Goal: Information Seeking & Learning: Learn about a topic

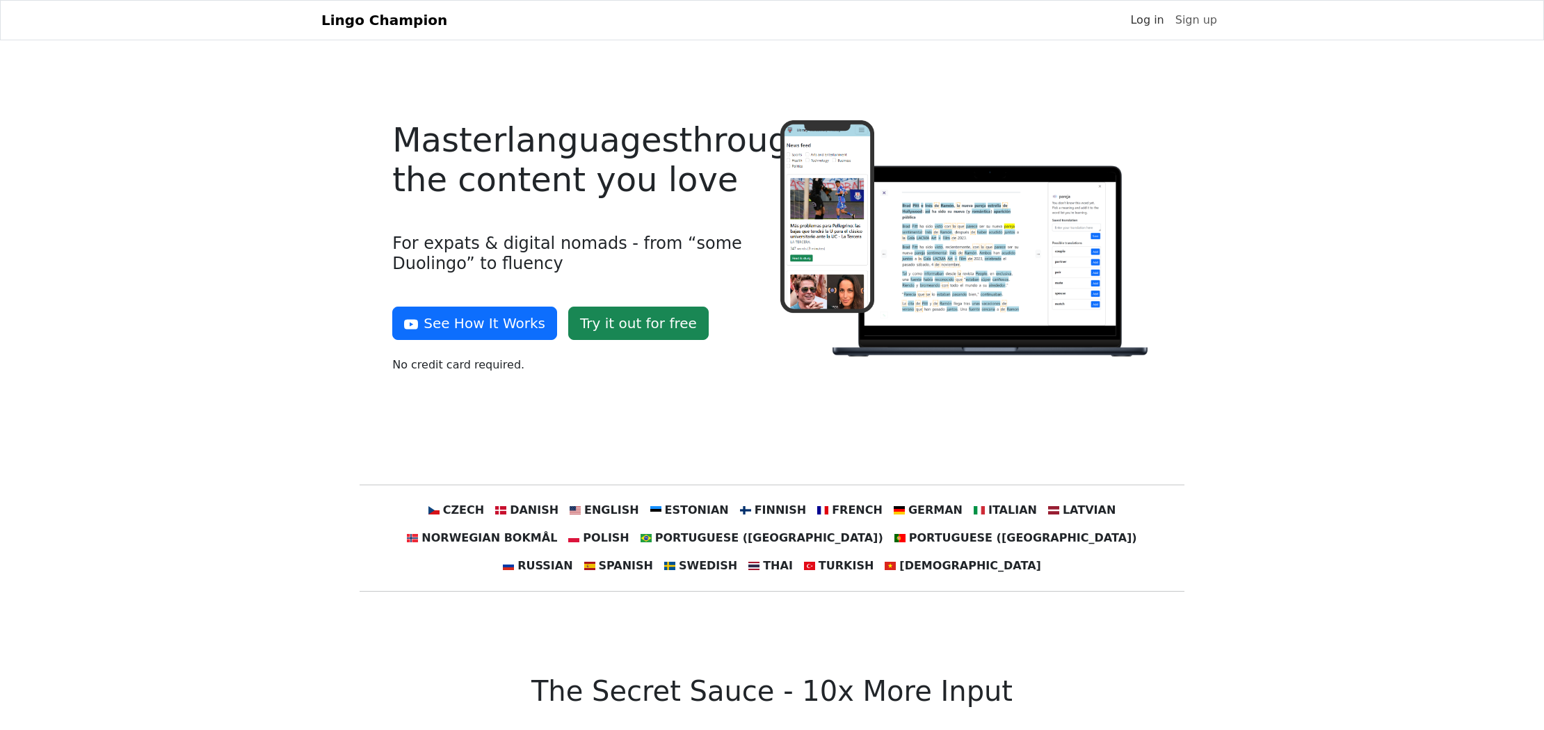
click at [1153, 18] on link "Log in" at bounding box center [1146, 20] width 45 height 28
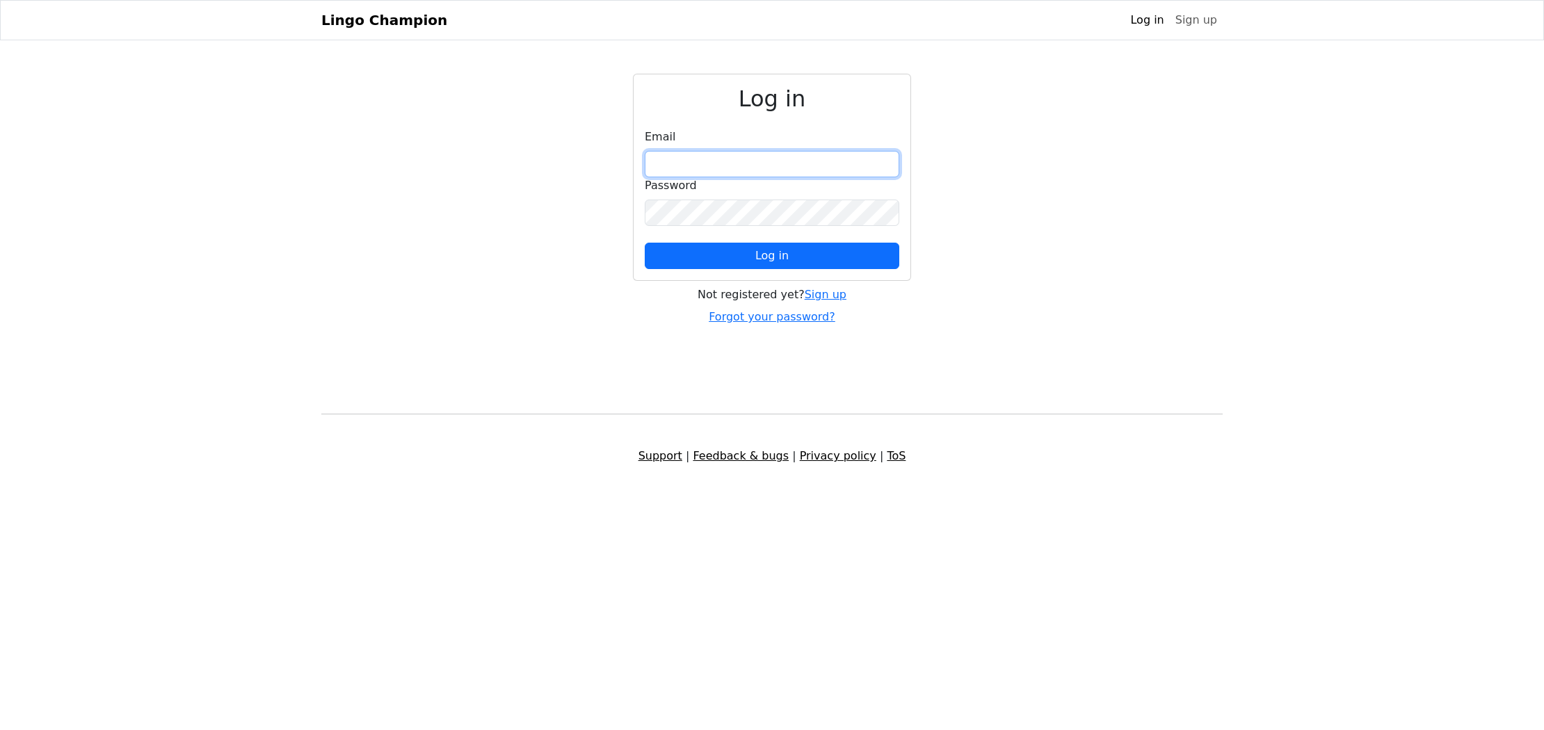
type input "**********"
click at [740, 253] on button "Log in" at bounding box center [772, 256] width 255 height 26
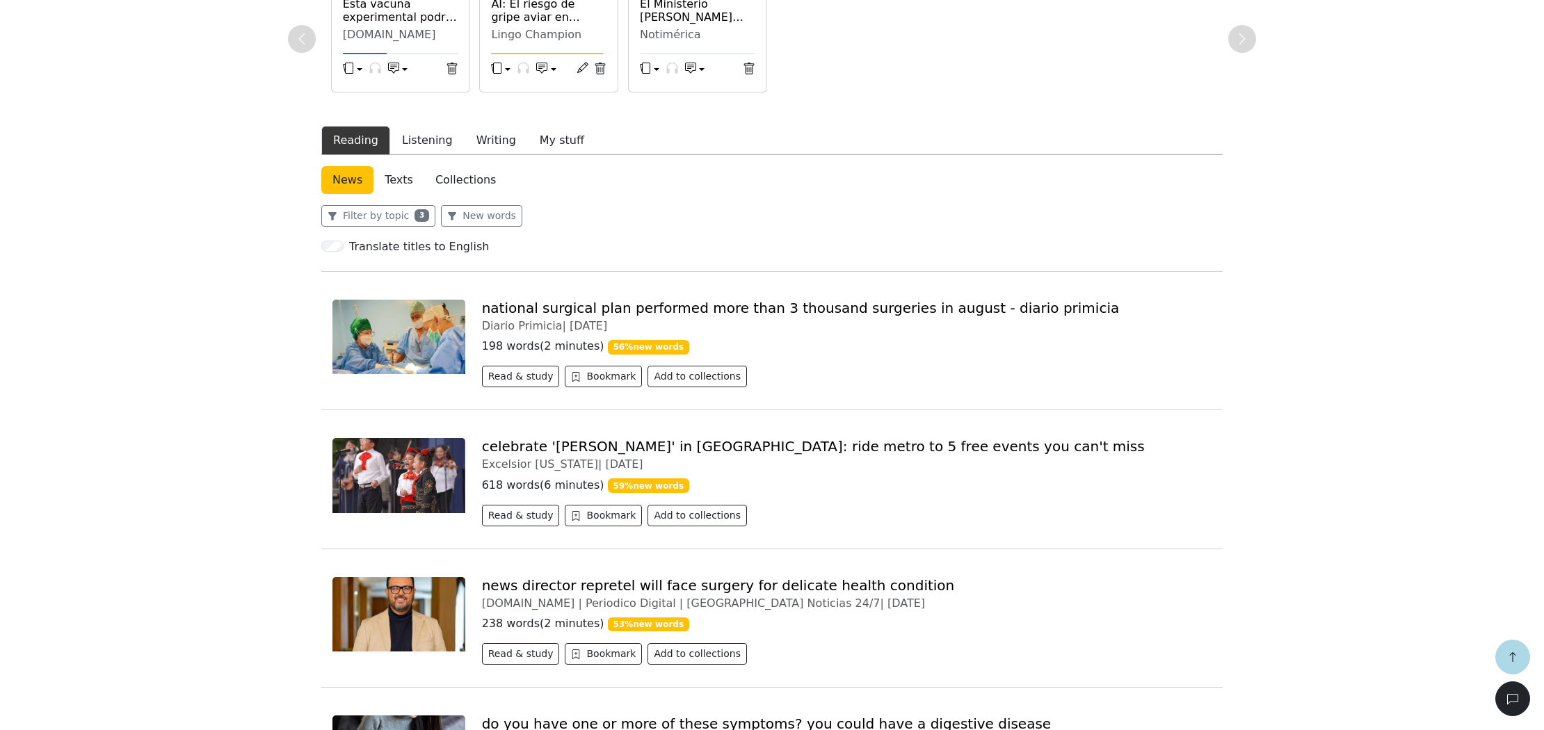
scroll to position [356, 0]
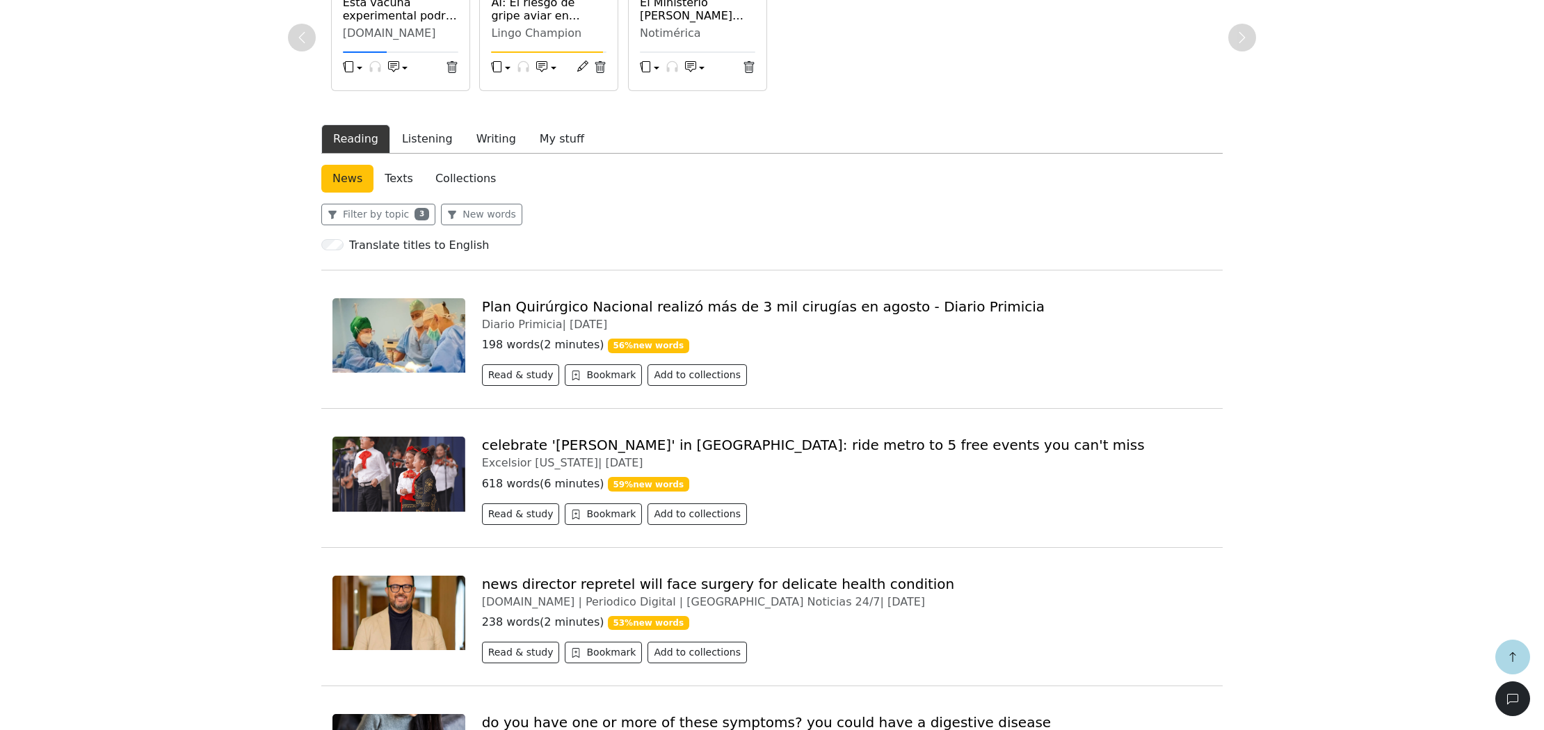
click at [632, 303] on link "Plan Quirúrgico Nacional realizó más de 3 mil cirugías en agosto - Diario Primi…" at bounding box center [763, 306] width 563 height 17
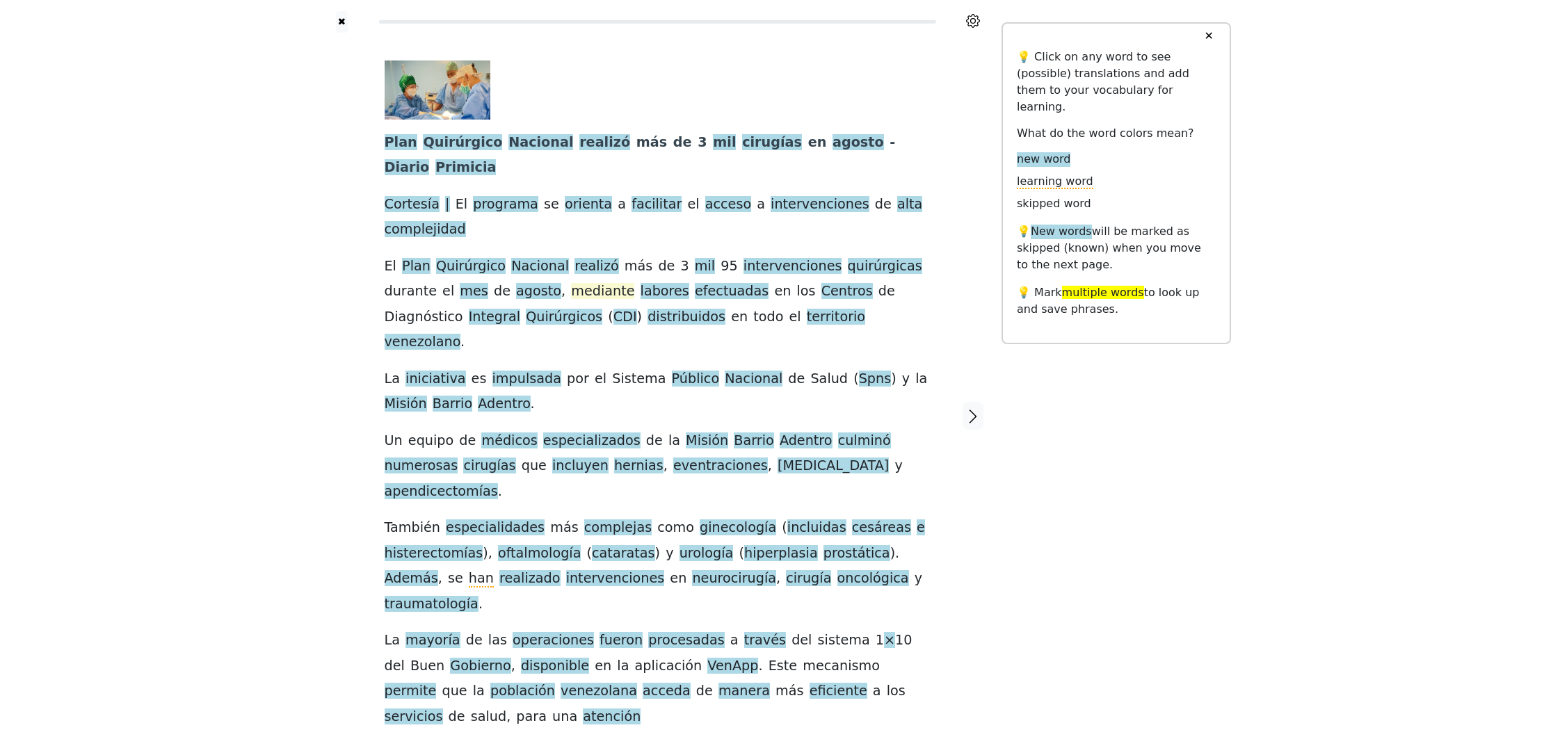
click at [571, 283] on span "mediante" at bounding box center [602, 291] width 63 height 17
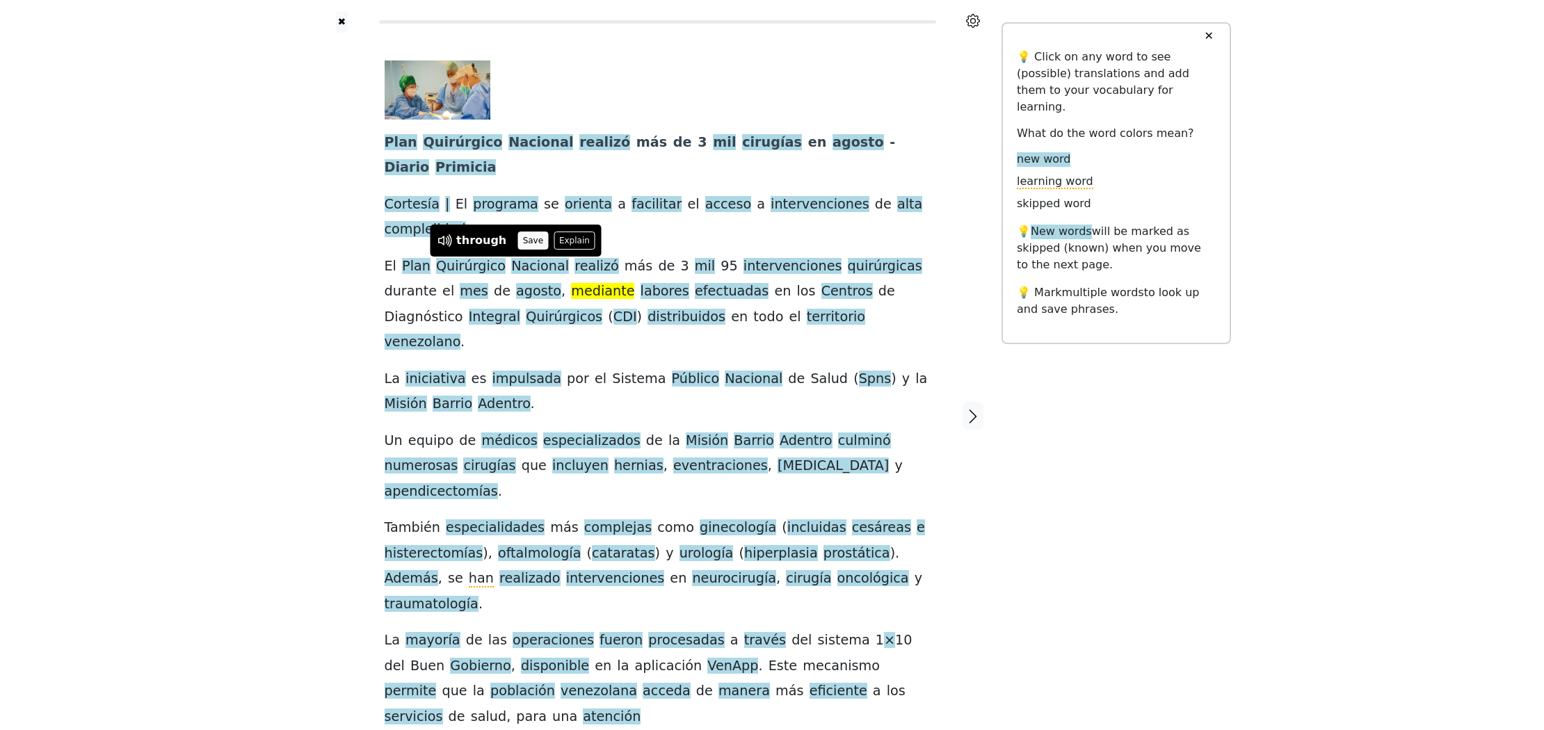
click at [519, 237] on button "Save" at bounding box center [532, 241] width 31 height 18
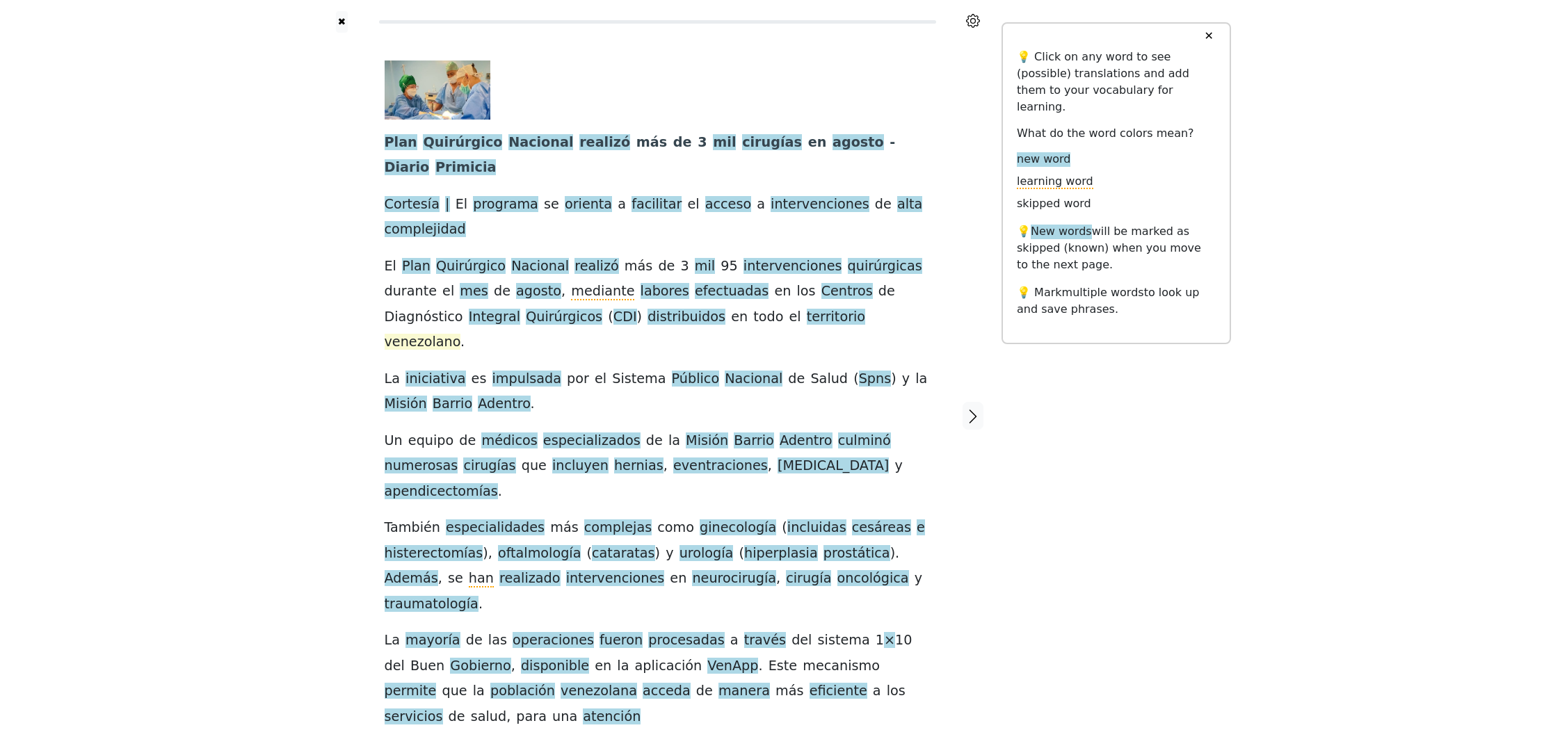
click at [461, 334] on span "venezolano" at bounding box center [423, 342] width 76 height 17
click at [251, 293] on div "✖ Plan Quirúrgico Nacional realizó más de 3 mil cirugías en agosto - Diario Pri…" at bounding box center [772, 424] width 1544 height 848
click at [433, 396] on span "Barrio" at bounding box center [453, 404] width 40 height 17
click at [256, 345] on div "✖ Plan Quirúrgico Nacional realizó más de 3 mil cirugías en agosto - Diario Pri…" at bounding box center [772, 424] width 1544 height 848
click at [438, 323] on button "Save" at bounding box center [445, 327] width 31 height 18
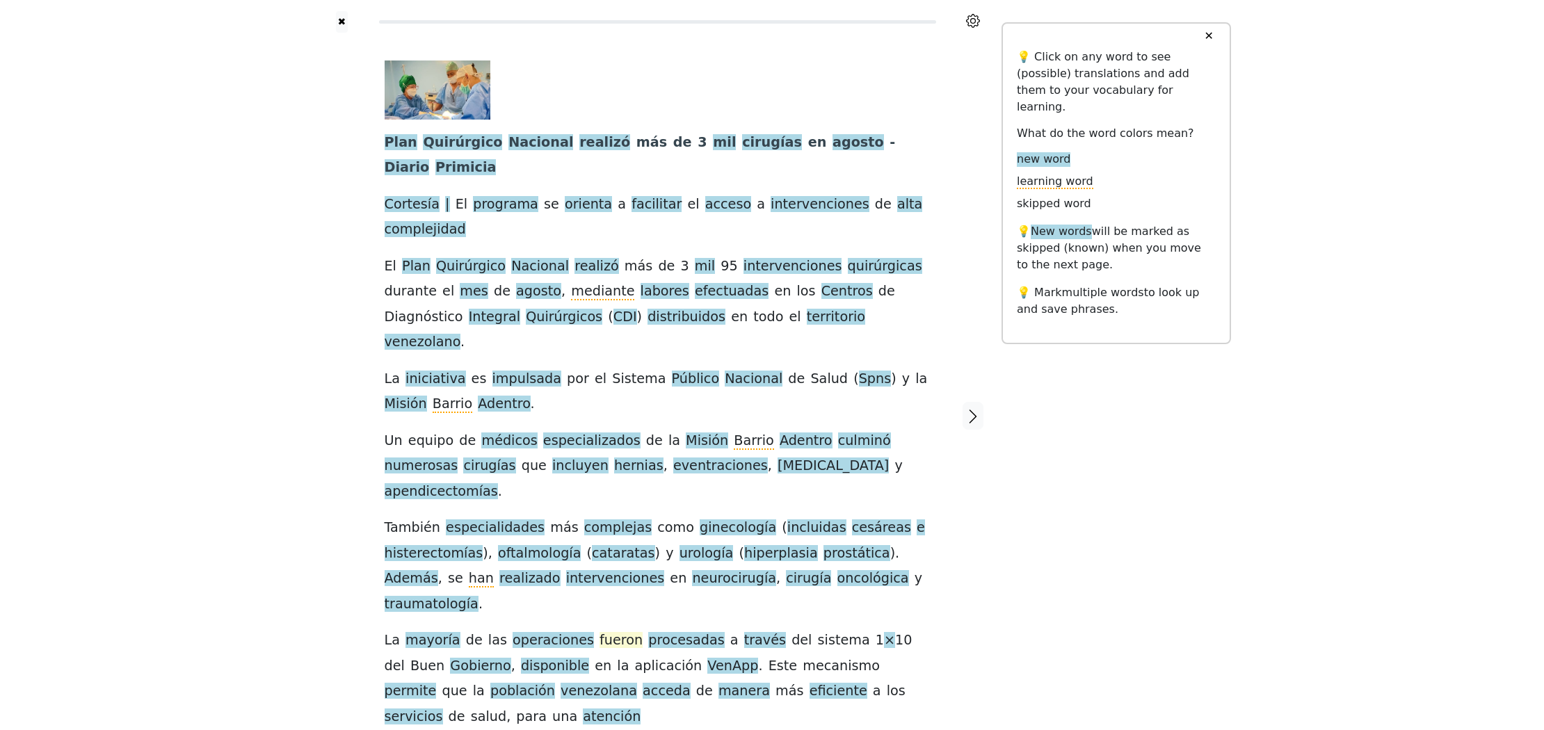
click at [599, 632] on span "fueron" at bounding box center [620, 640] width 43 height 17
click at [620, 508] on button "Save" at bounding box center [622, 510] width 31 height 18
click at [973, 410] on icon "button" at bounding box center [973, 417] width 8 height 14
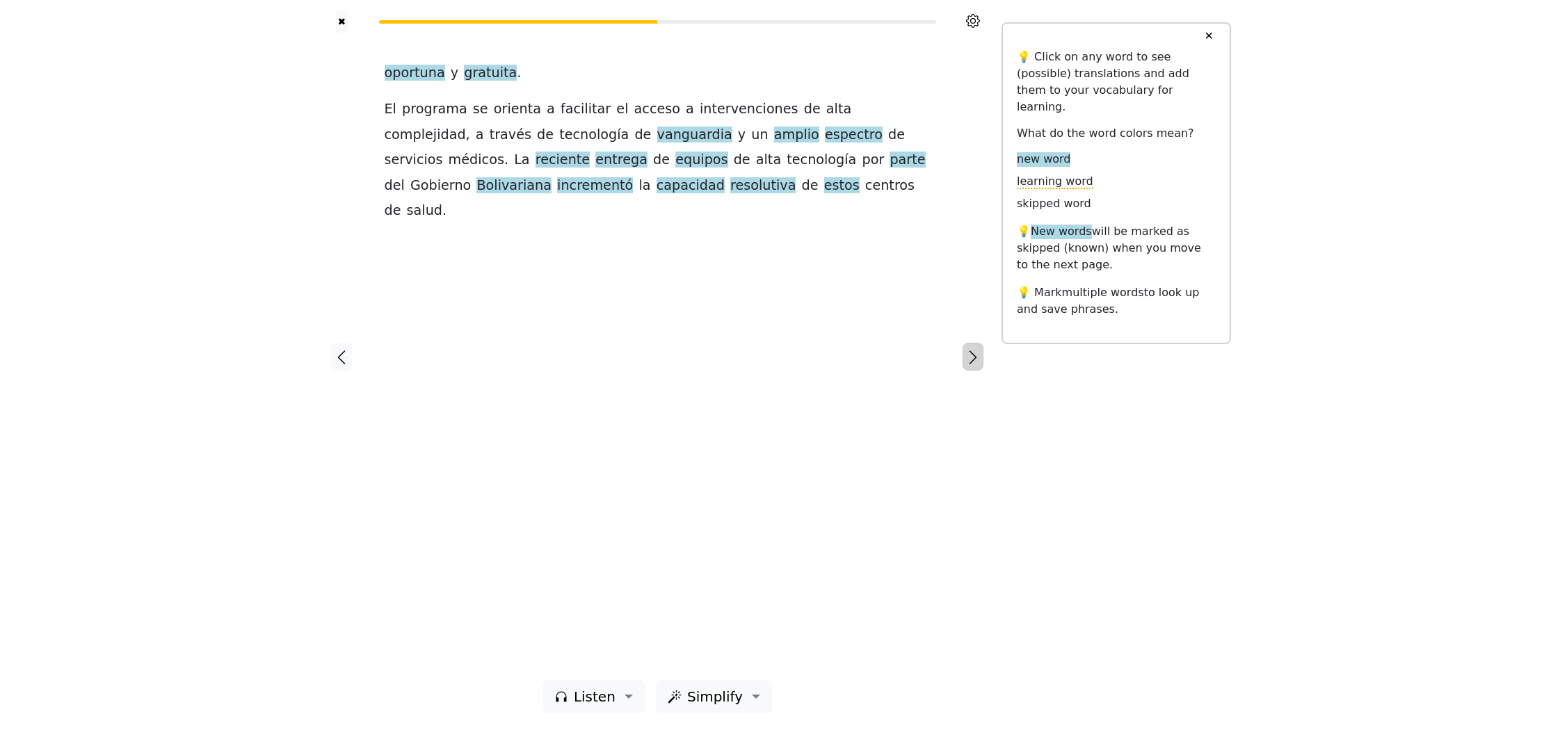
click at [974, 352] on icon "button" at bounding box center [972, 357] width 17 height 17
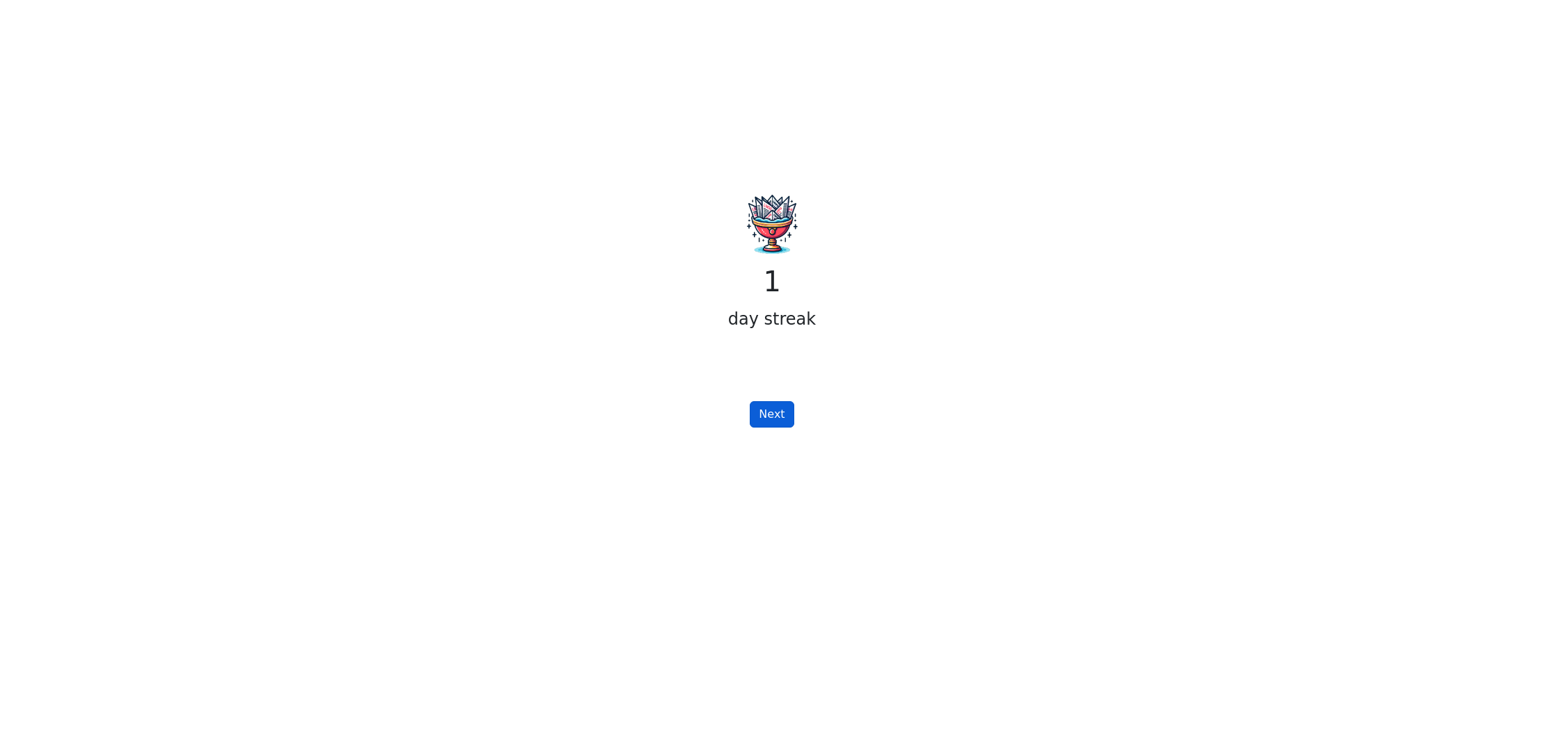
click at [770, 410] on button "Next" at bounding box center [772, 414] width 44 height 26
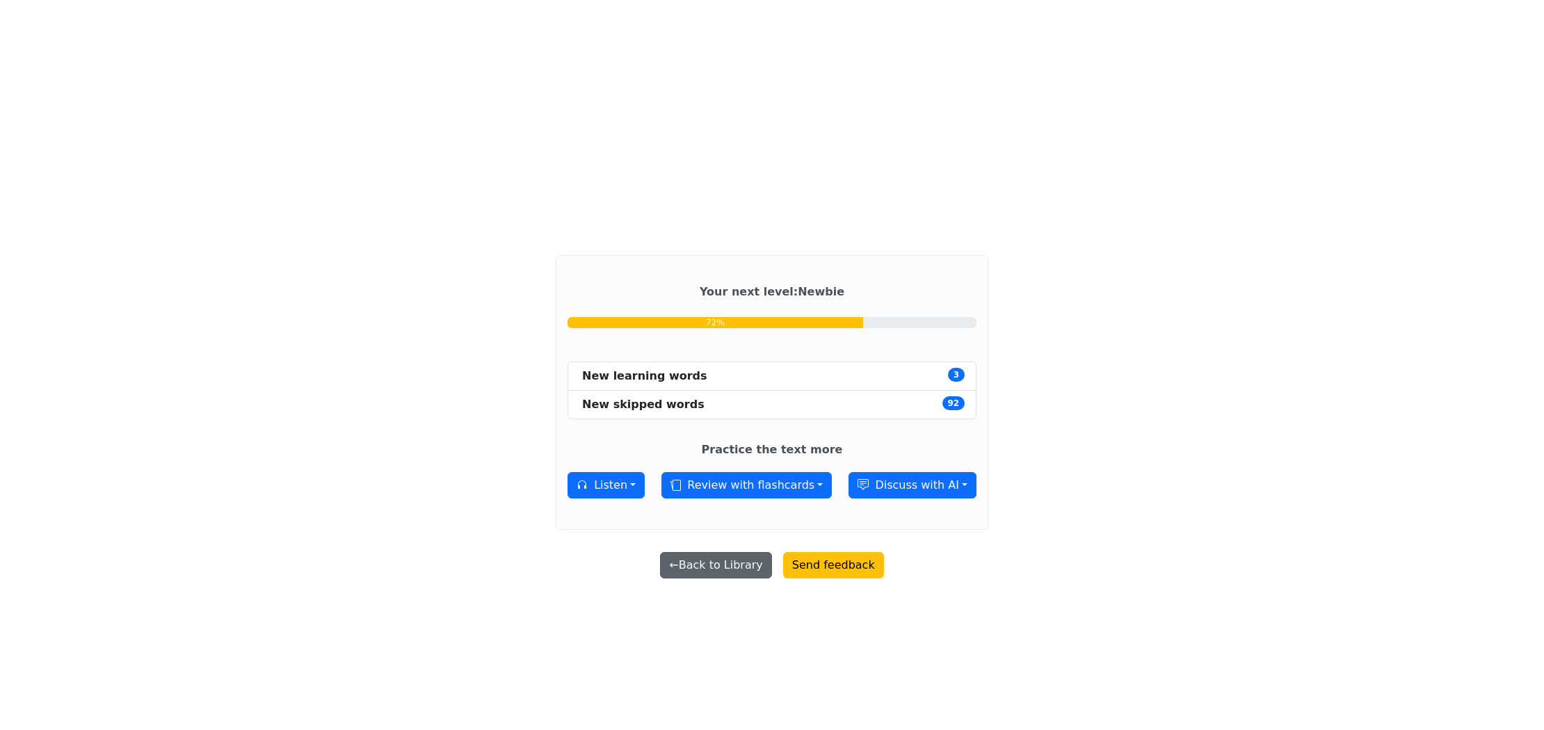
click at [721, 565] on button "← Back to Library" at bounding box center [715, 565] width 111 height 26
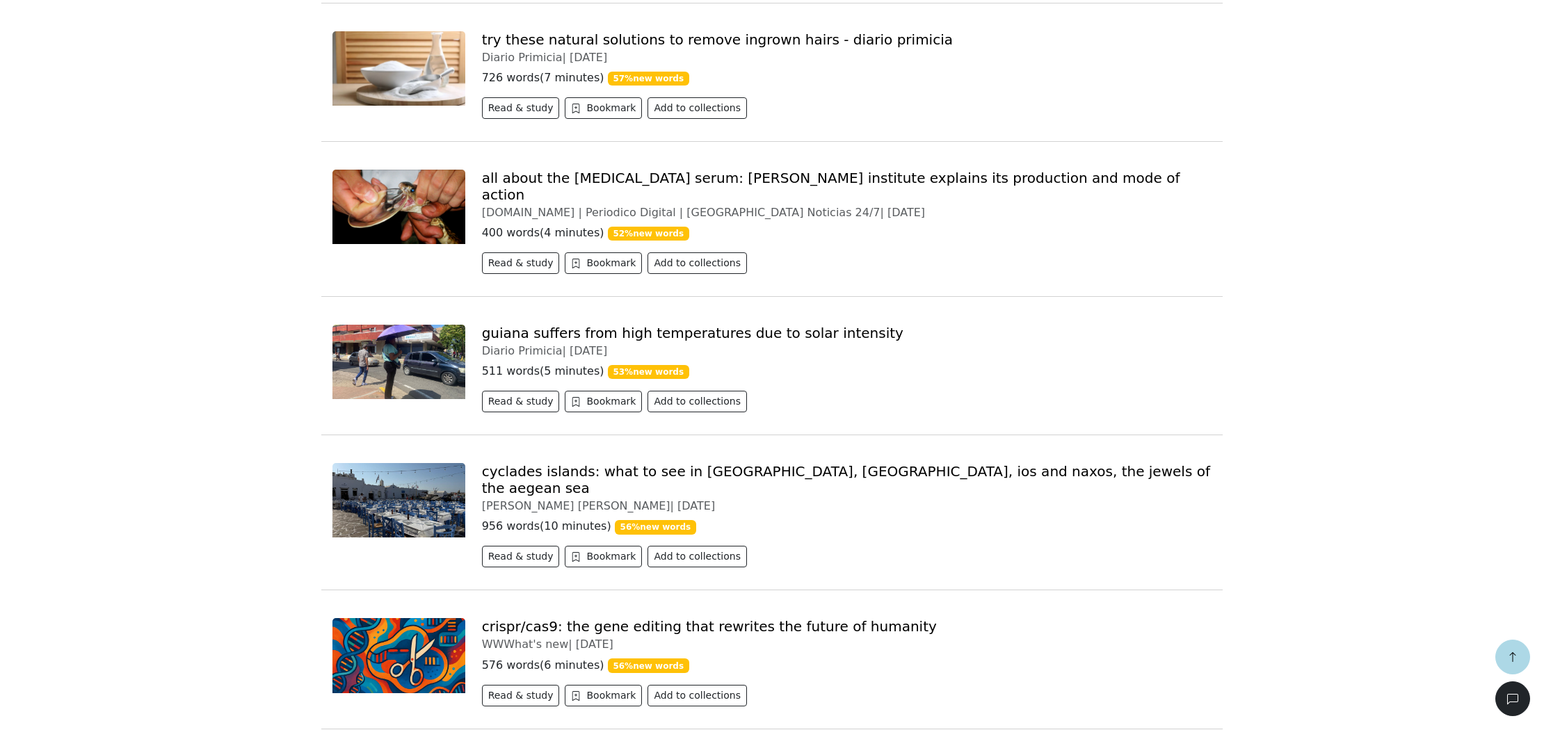
scroll to position [1733, 0]
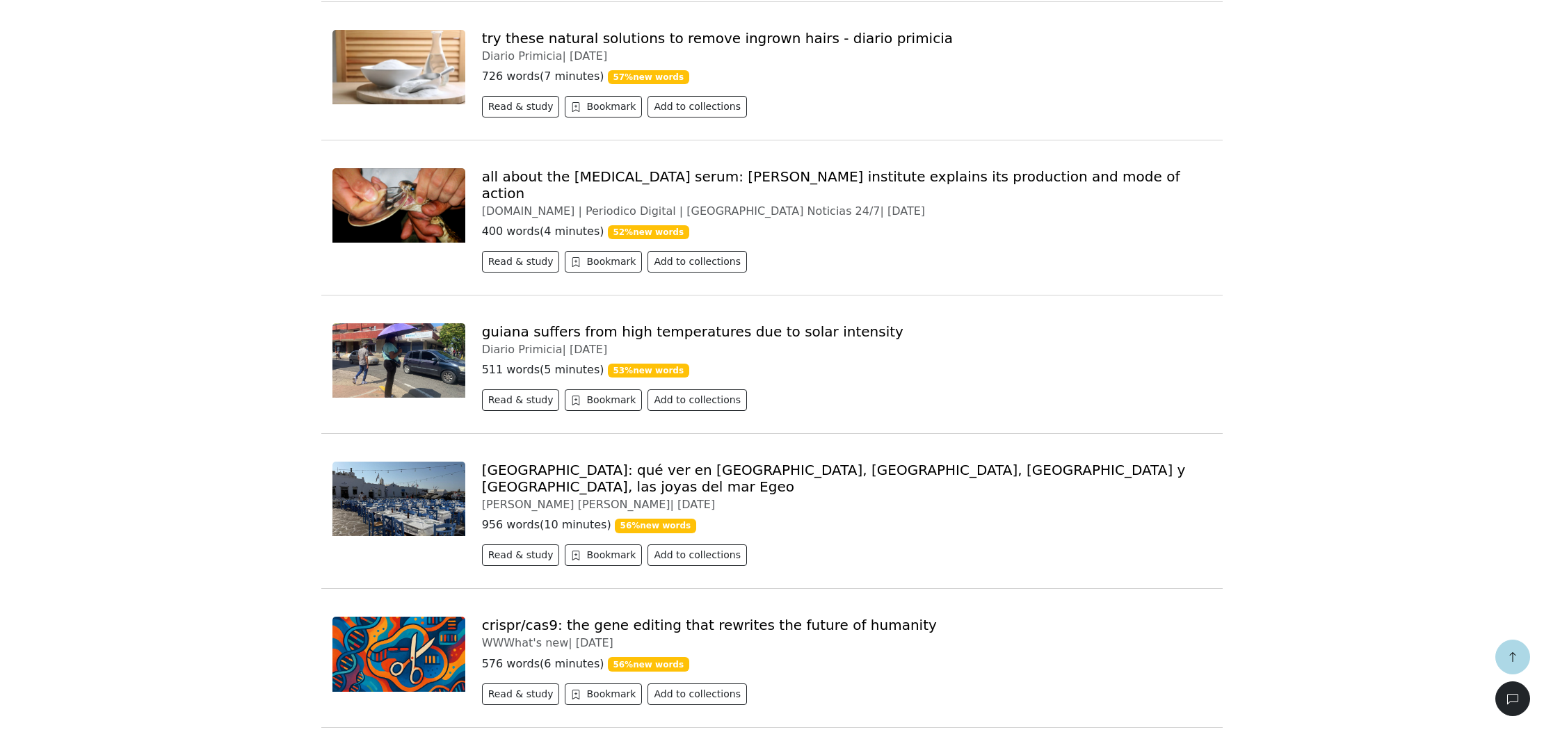
click at [727, 462] on link "[GEOGRAPHIC_DATA]: qué ver en [GEOGRAPHIC_DATA], [GEOGRAPHIC_DATA], [GEOGRAPHIC…" at bounding box center [834, 478] width 704 height 33
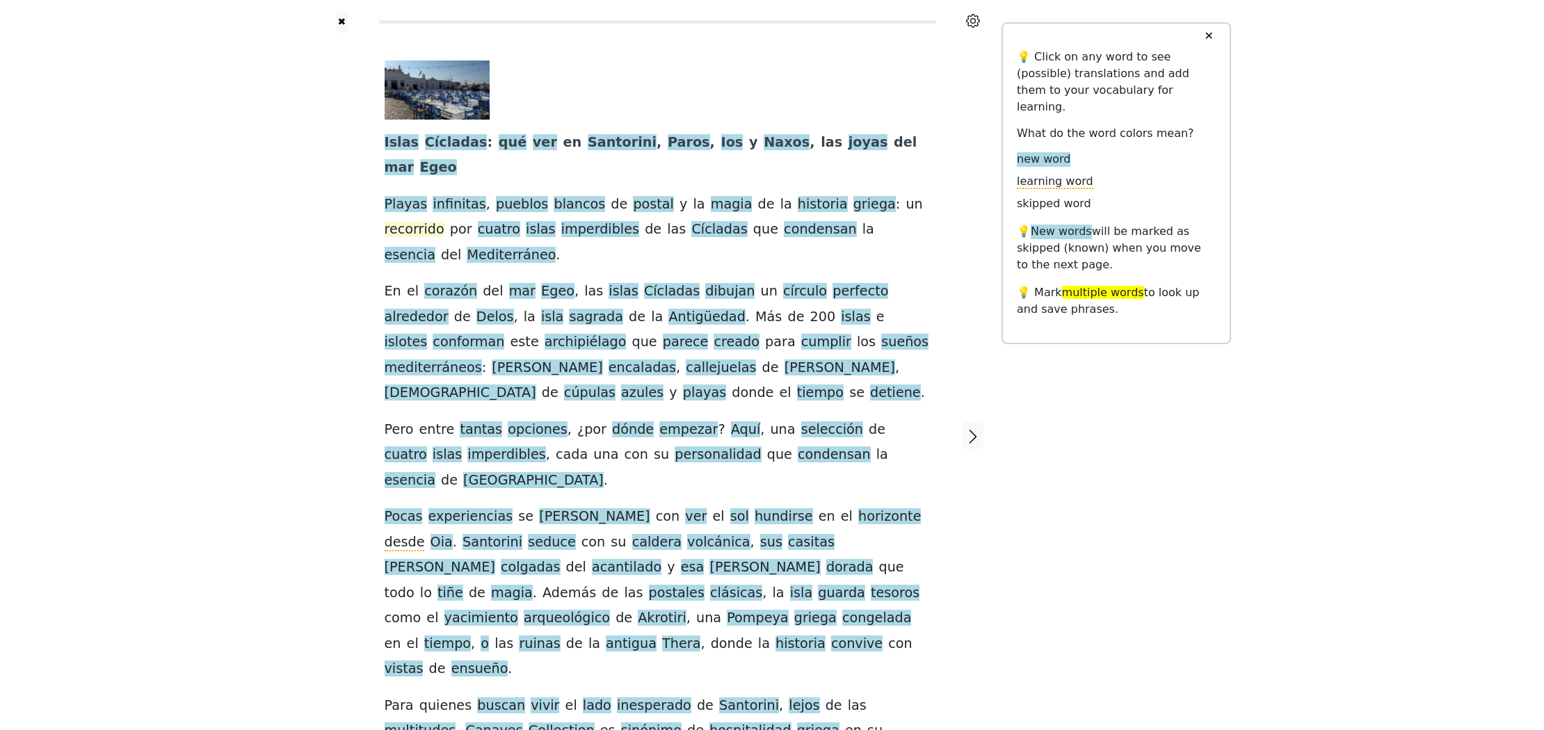
click at [444, 221] on span "recorrido" at bounding box center [415, 229] width 60 height 17
click at [894, 155] on button "Save" at bounding box center [895, 154] width 31 height 18
click at [561, 221] on span "imperdibles" at bounding box center [600, 229] width 78 height 17
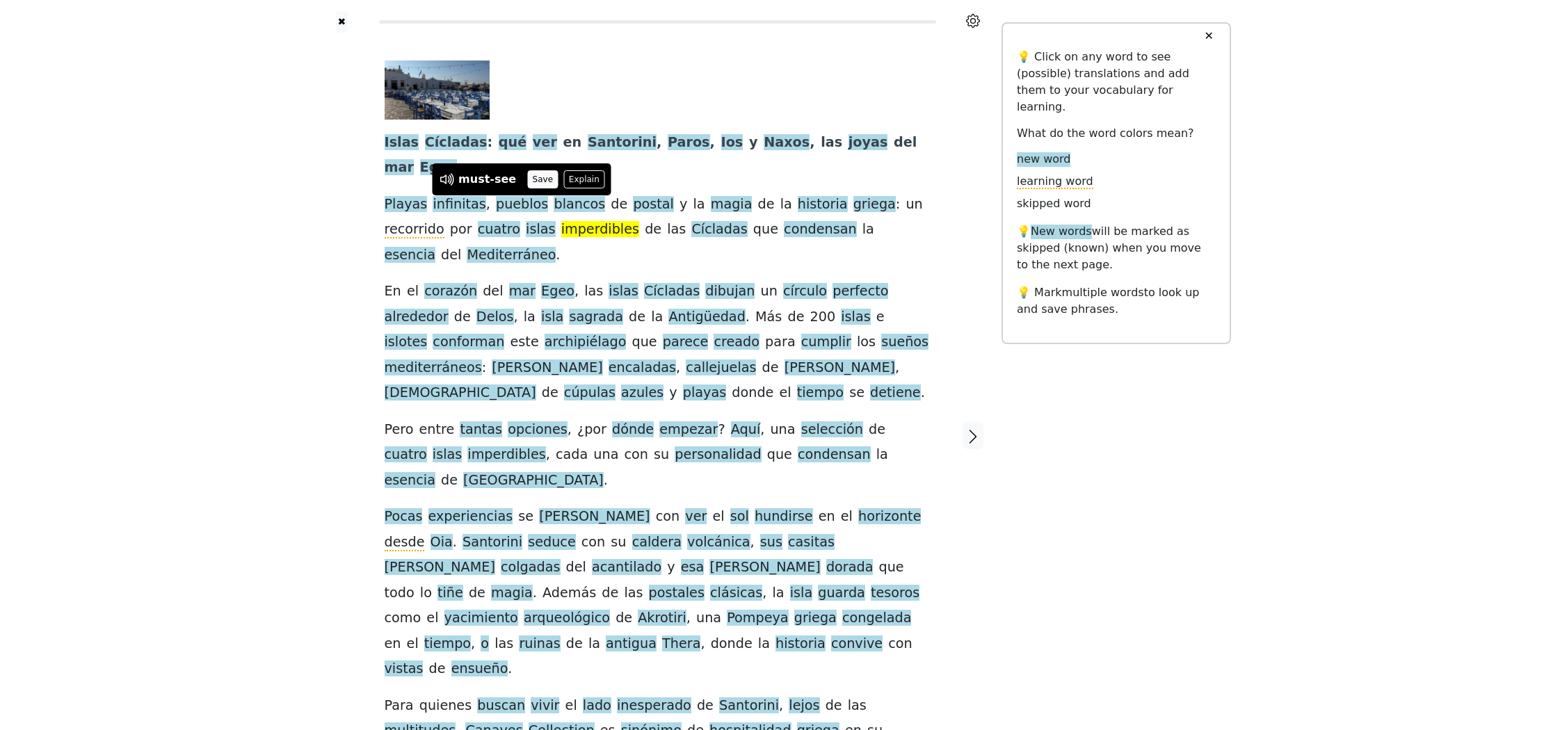
click at [538, 181] on button "Save" at bounding box center [542, 179] width 31 height 18
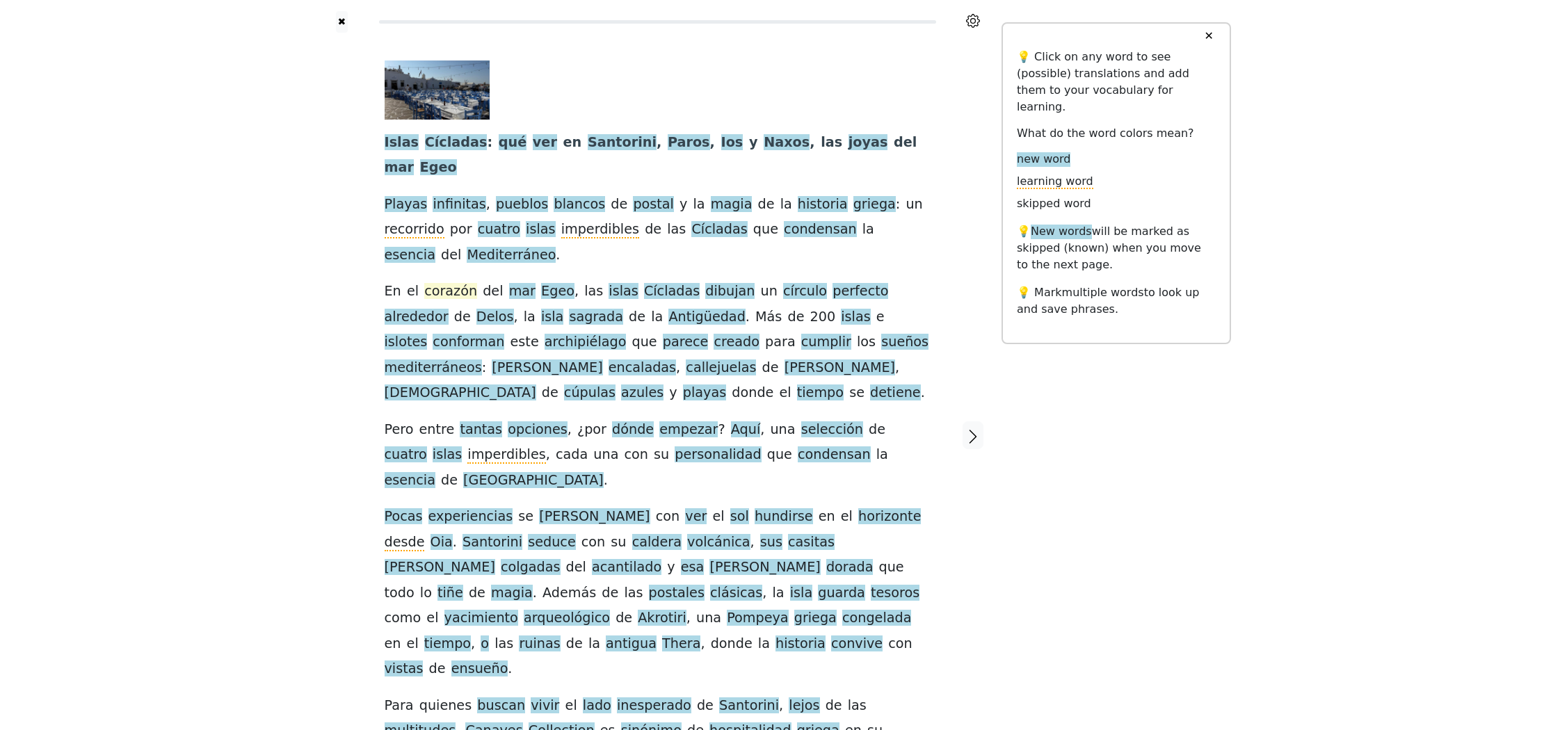
click at [446, 283] on span "corazón" at bounding box center [450, 291] width 53 height 17
click at [449, 211] on button "Save" at bounding box center [456, 216] width 31 height 18
